Goal: Go to known website: Go to known website

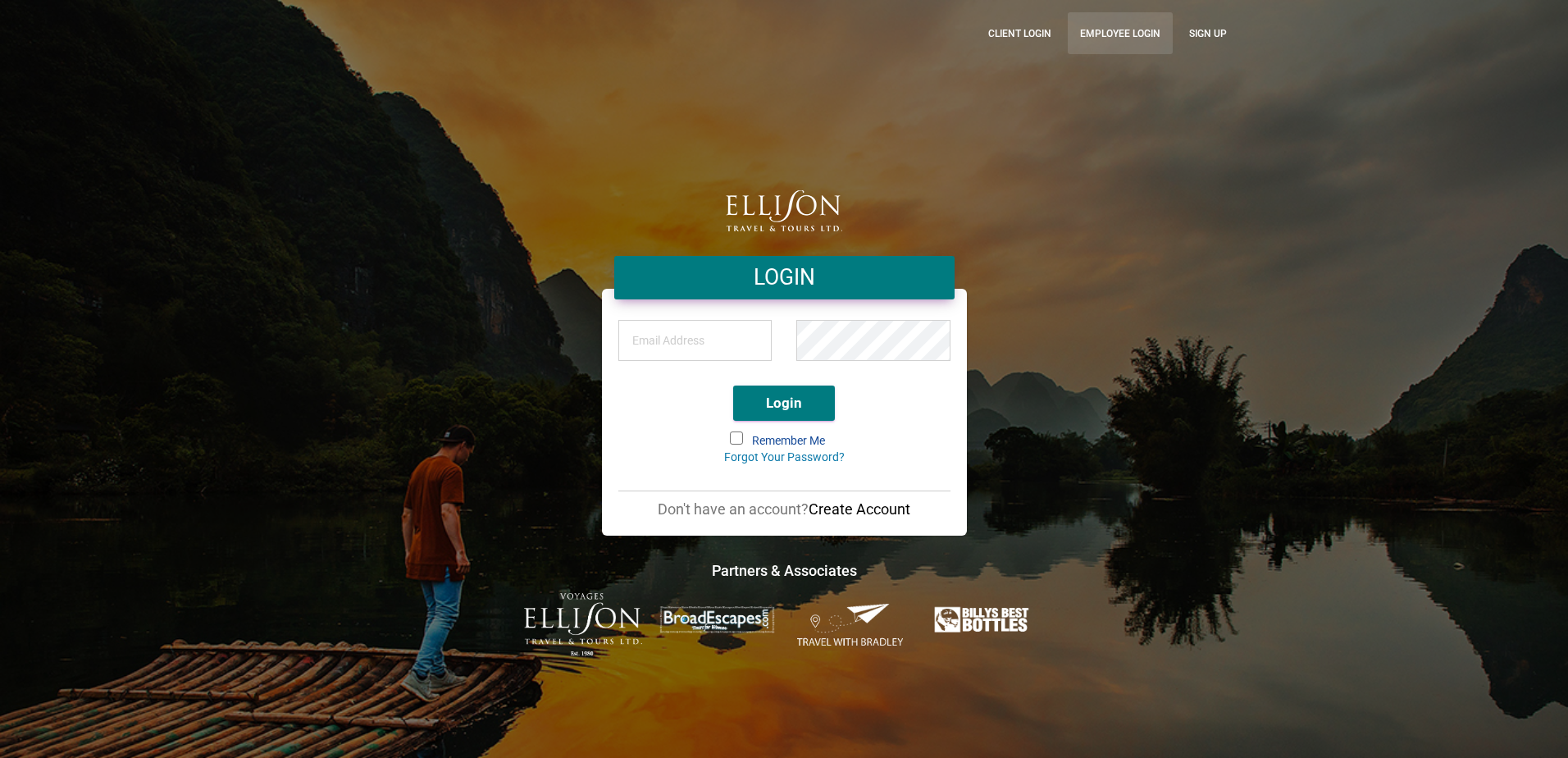
click at [1090, 46] on link "Employee Login" at bounding box center [1120, 34] width 105 height 42
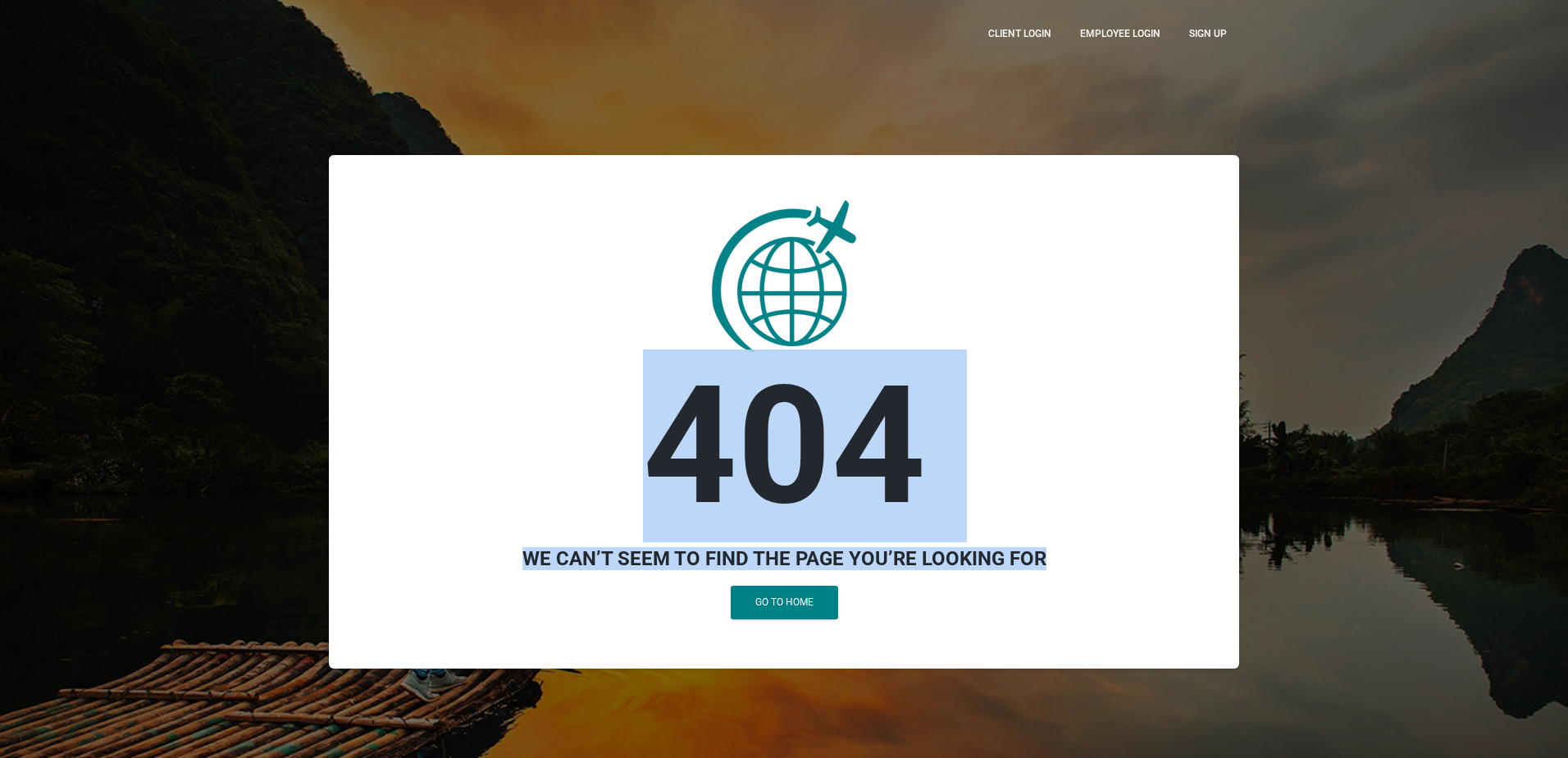
drag, startPoint x: 641, startPoint y: 439, endPoint x: 1055, endPoint y: 554, distance: 429.7
click at [1055, 554] on div "404 We can’t seem to find the page you’re looking for Go to Home" at bounding box center [784, 412] width 877 height 488
copy div "404 We can’t seem to find the page you’re looking for"
